Goal: Book appointment/travel/reservation

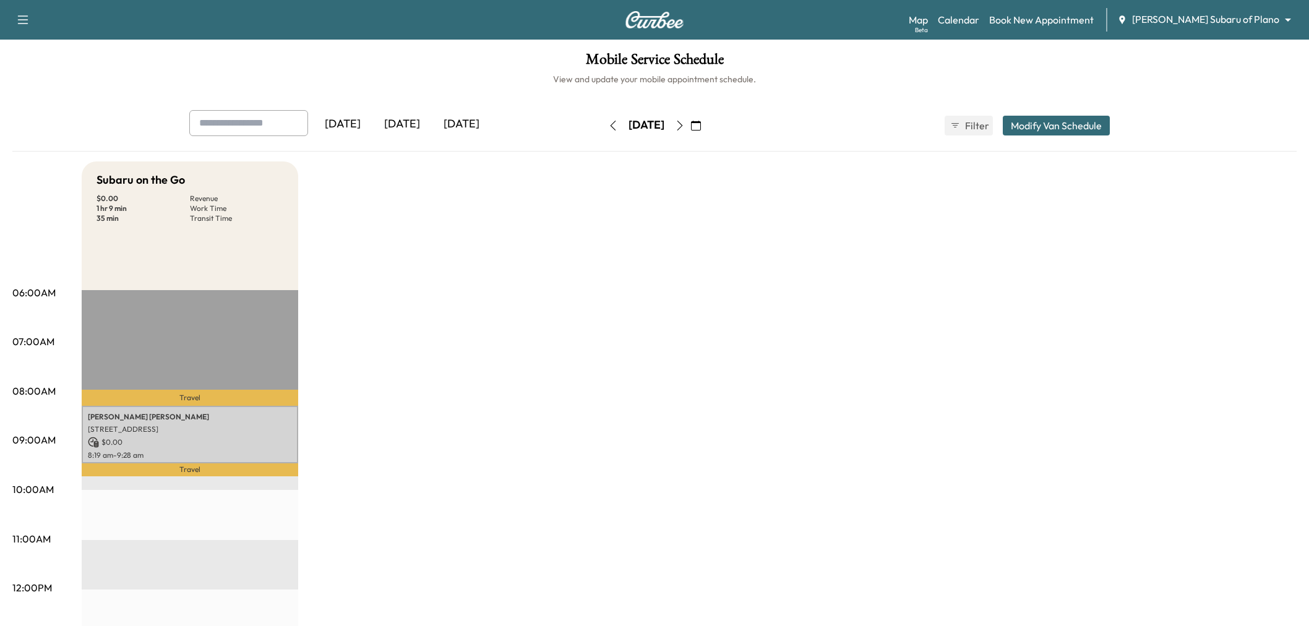
scroll to position [69, 0]
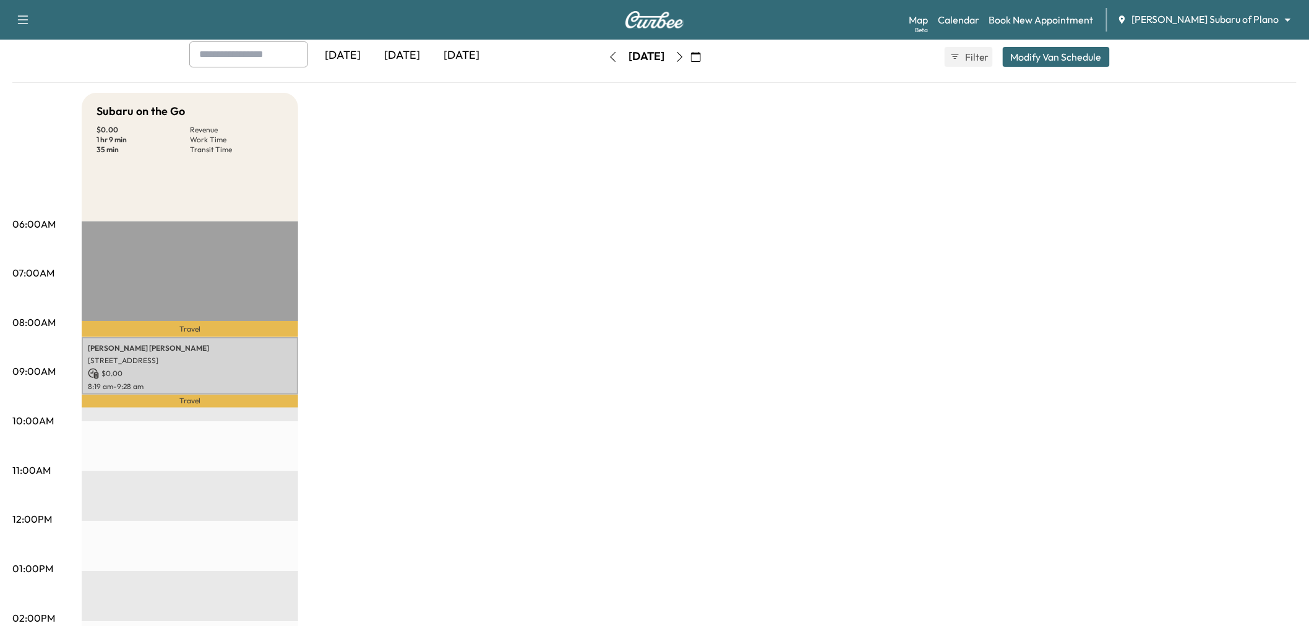
click at [473, 57] on div "[DATE]" at bounding box center [461, 55] width 59 height 28
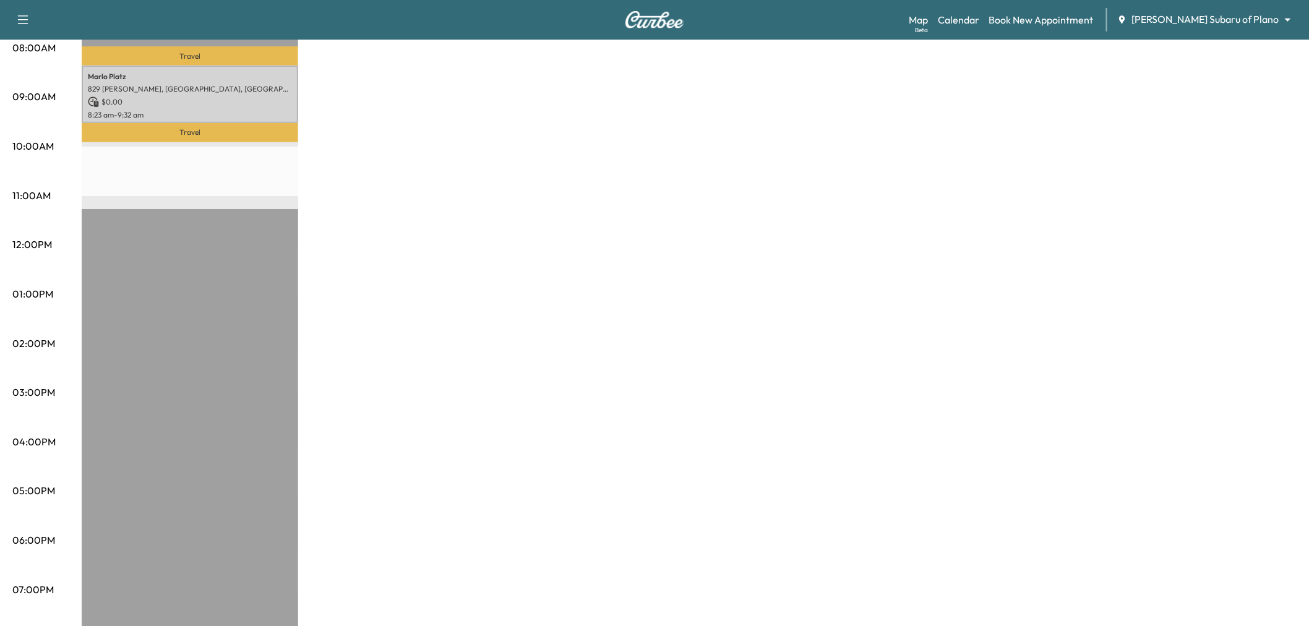
scroll to position [137, 0]
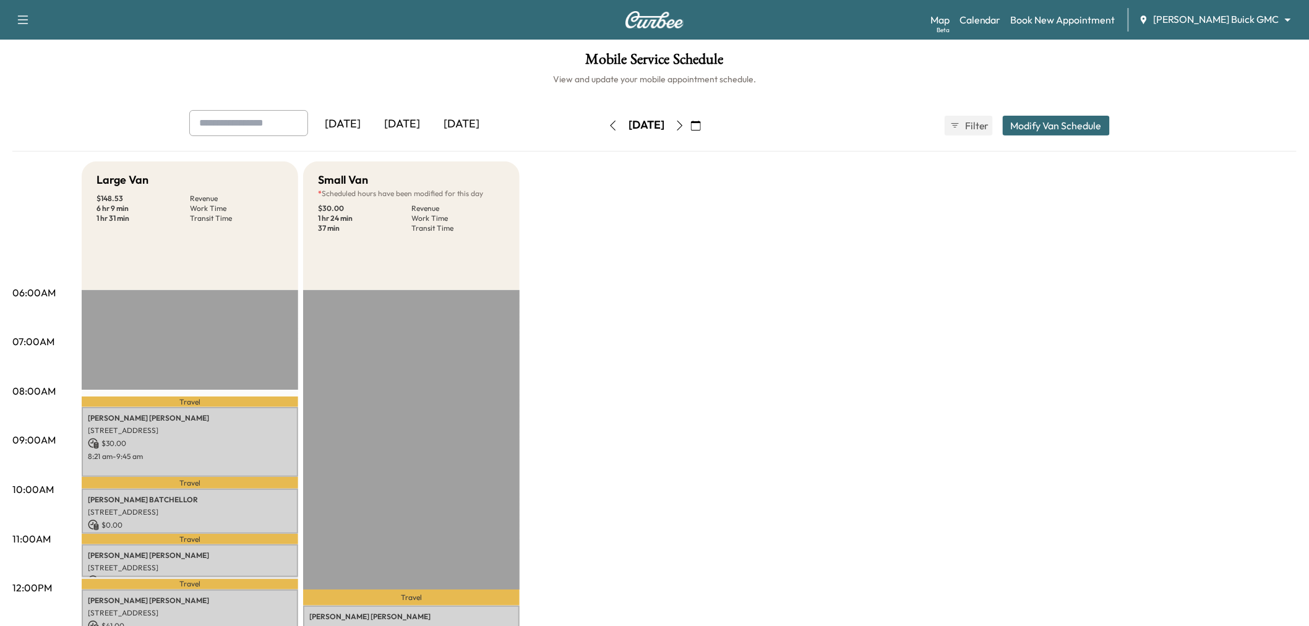
click at [485, 119] on div "[DATE]" at bounding box center [461, 124] width 59 height 28
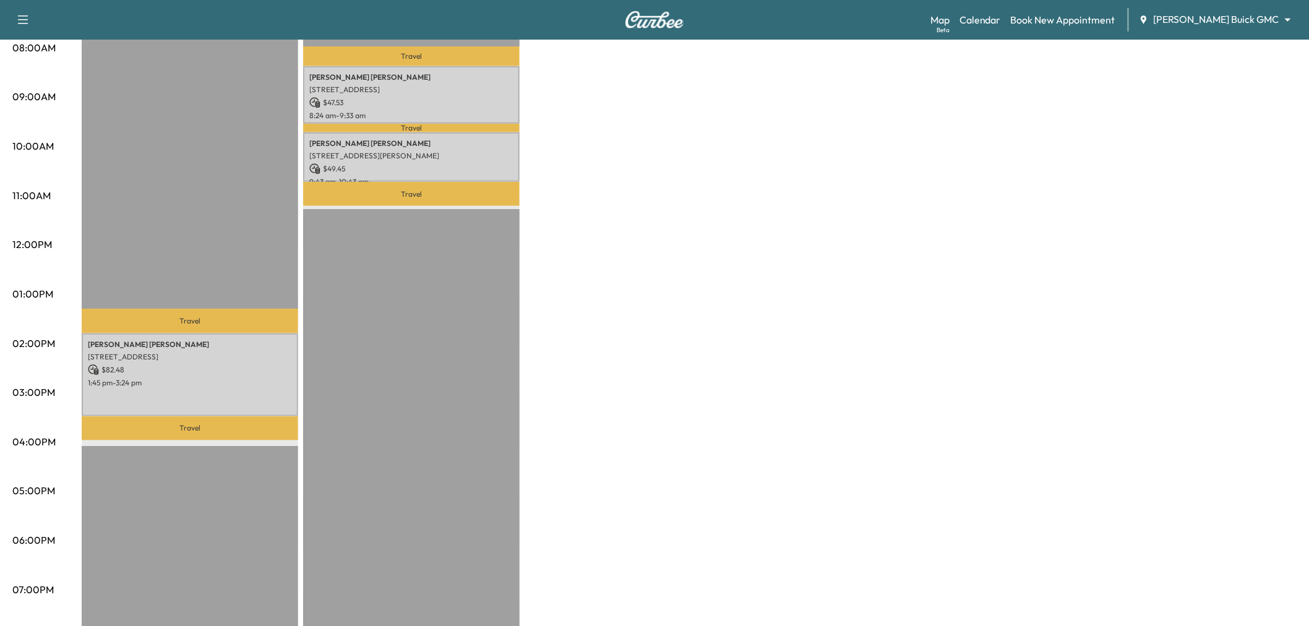
scroll to position [206, 0]
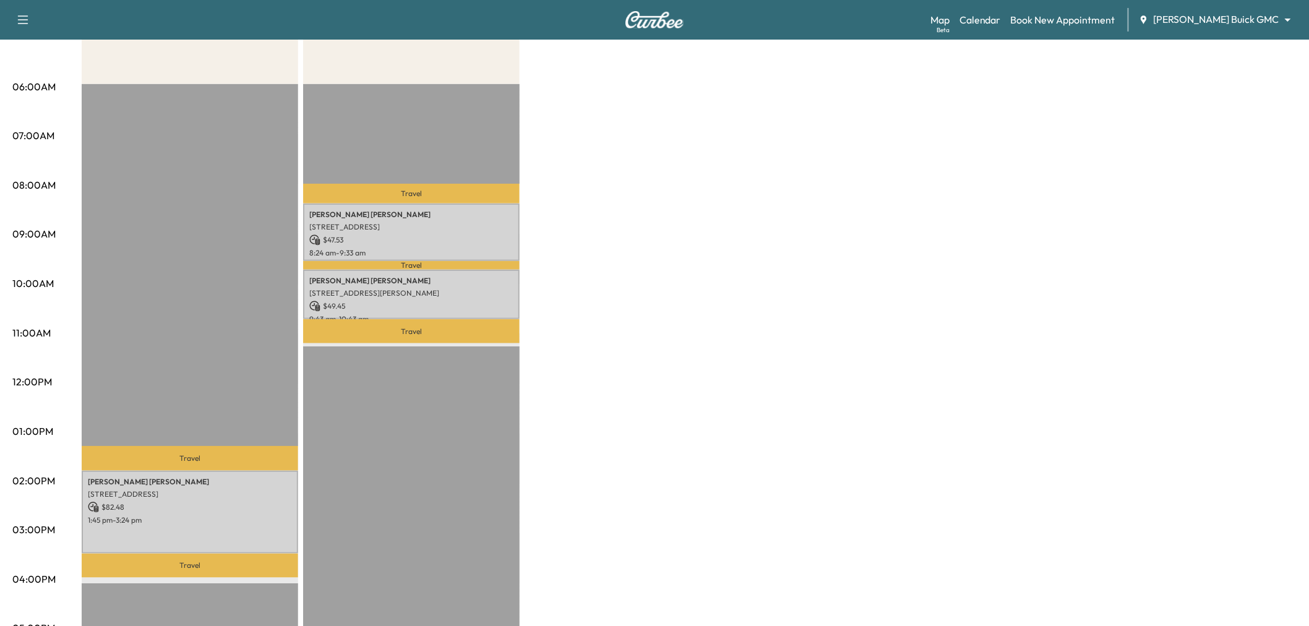
click at [726, 268] on div "Large Van * Scheduled hours have been modified for this day $ 82.48 Revenue 1 h…" at bounding box center [689, 419] width 1215 height 928
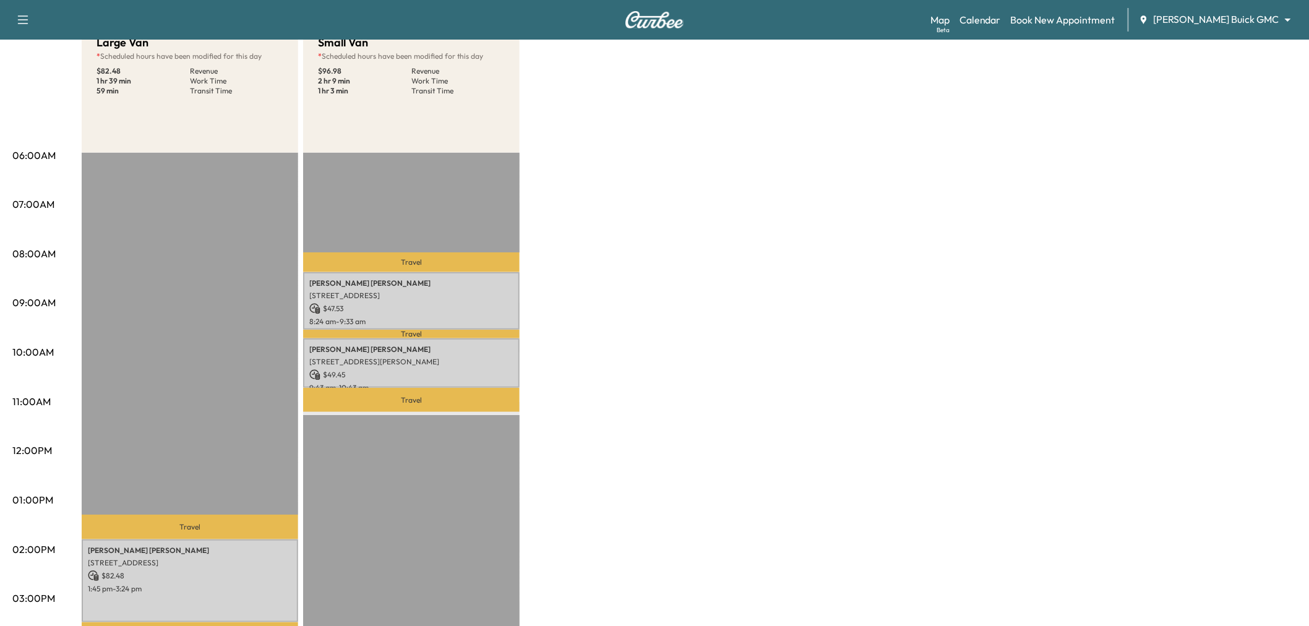
scroll to position [69, 0]
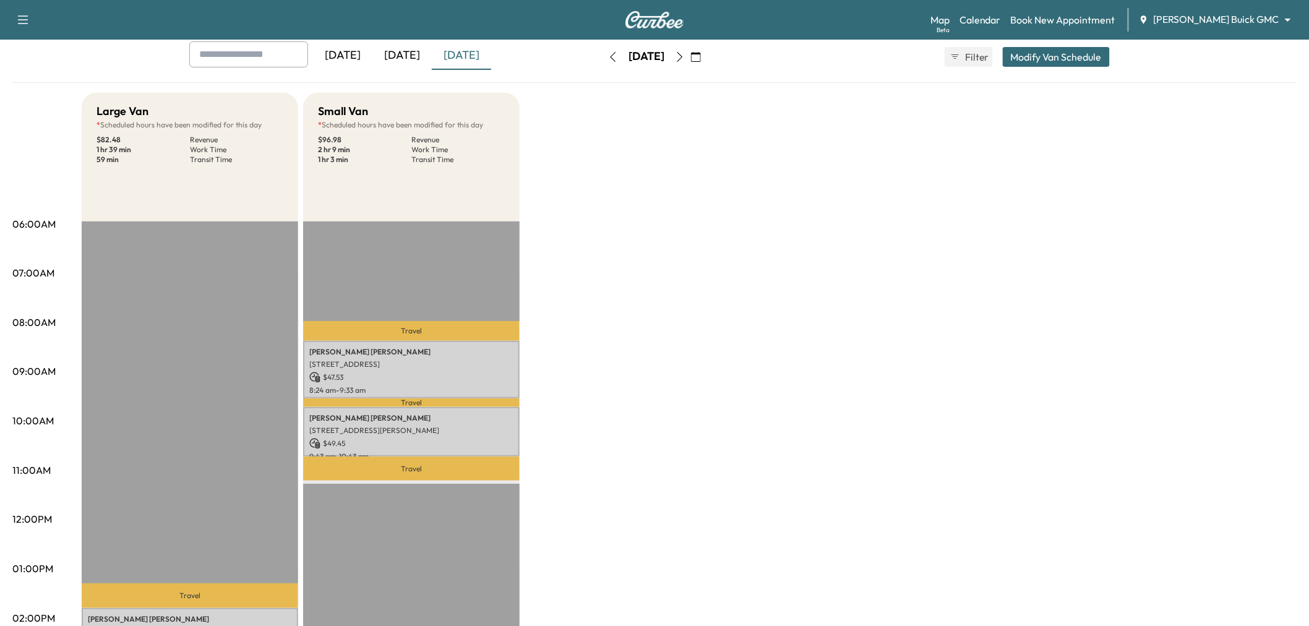
click at [415, 62] on div "[DATE]" at bounding box center [401, 55] width 59 height 28
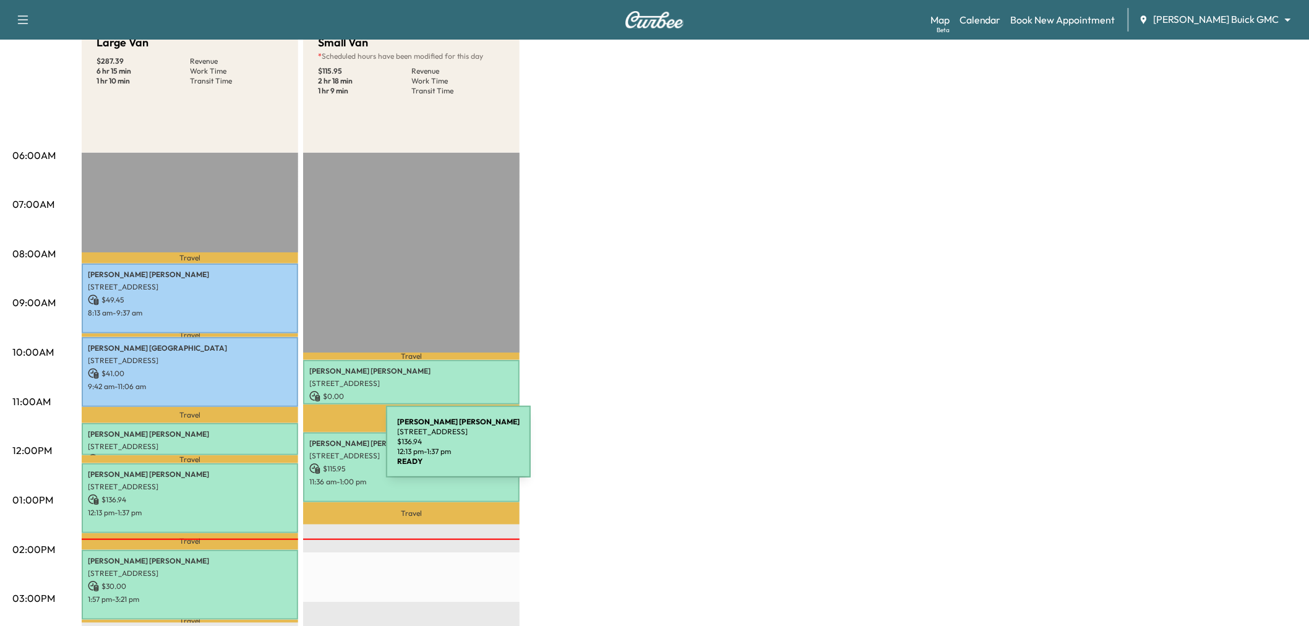
scroll to position [206, 0]
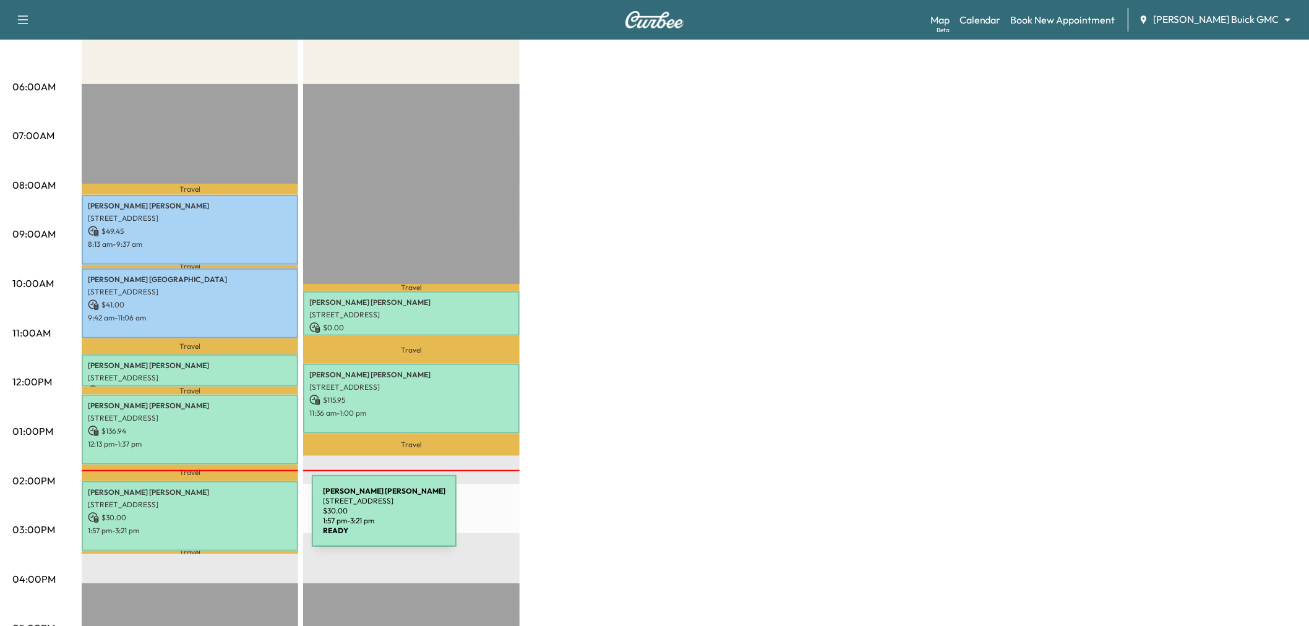
click at [219, 518] on div "joe hummel 6010 W Spring Creek Pkwy, Plano, TX 75024, USA $ 30.00 1:57 pm - 3:2…" at bounding box center [190, 516] width 216 height 70
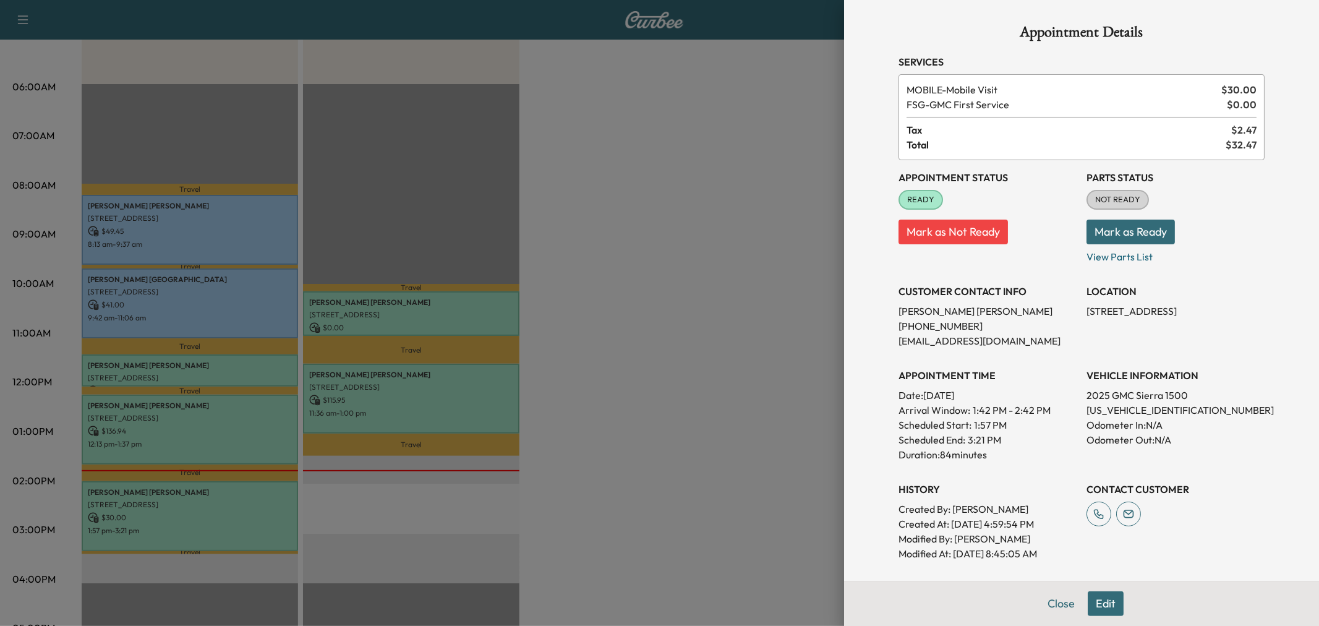
click at [749, 369] on div at bounding box center [659, 313] width 1319 height 626
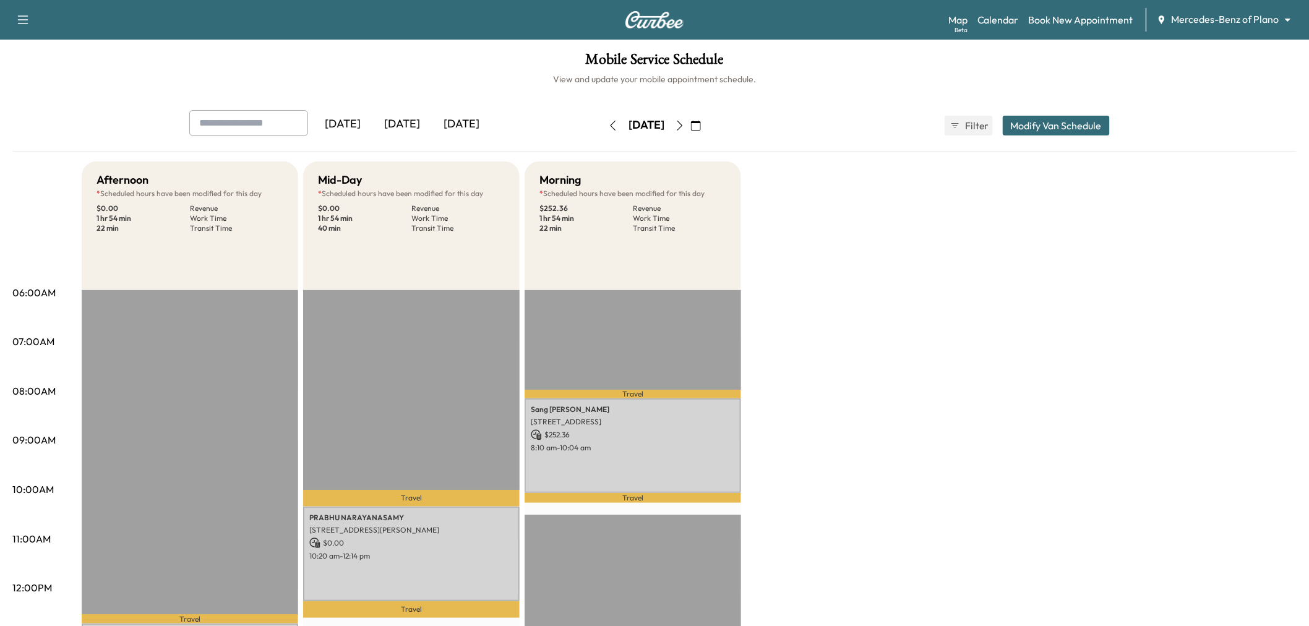
click at [478, 120] on div "[DATE]" at bounding box center [461, 124] width 59 height 28
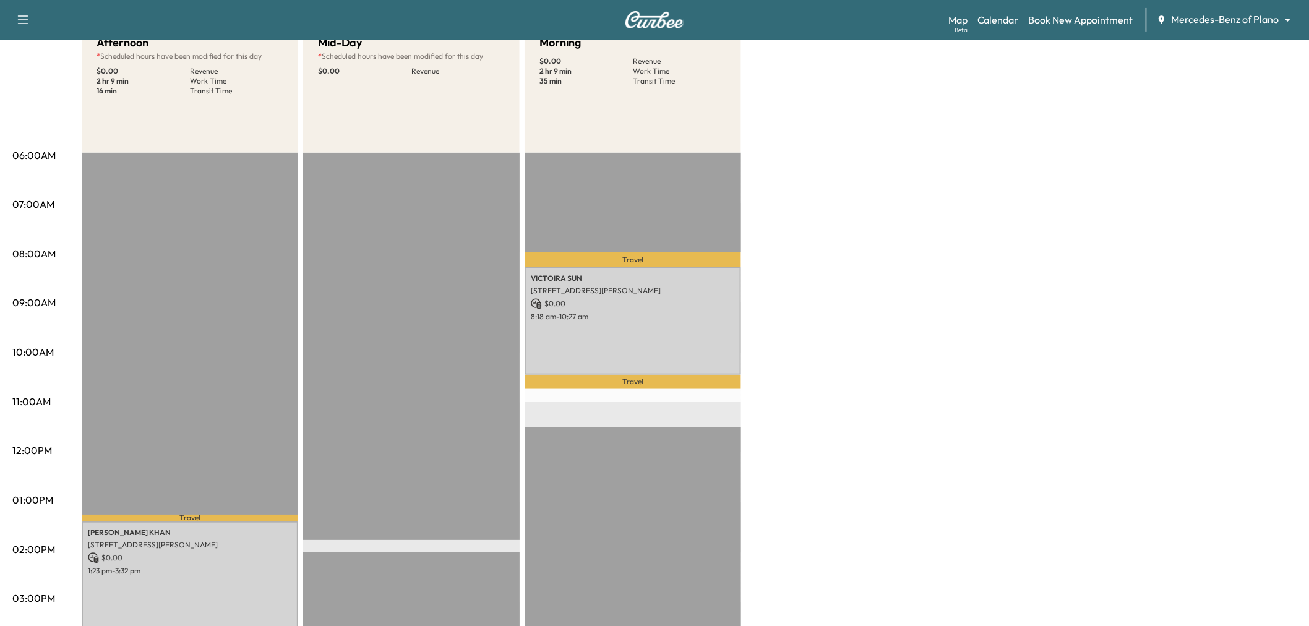
scroll to position [206, 0]
